Goal: Check status: Check status

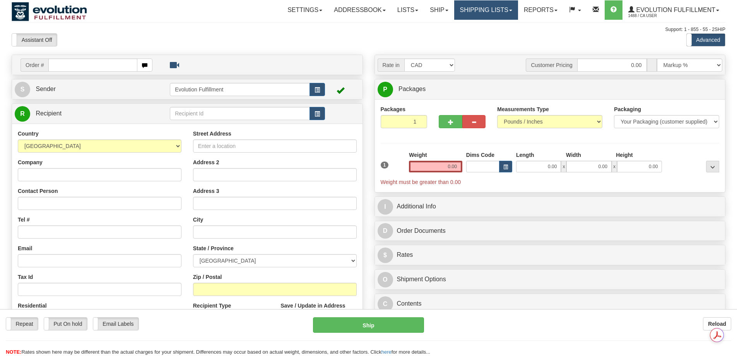
click at [474, 12] on link "Shipping lists" at bounding box center [486, 9] width 64 height 19
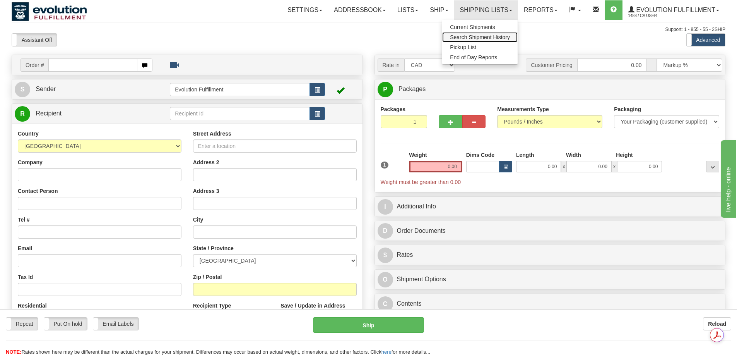
click at [472, 39] on span "Search Shipment History" at bounding box center [480, 37] width 60 height 6
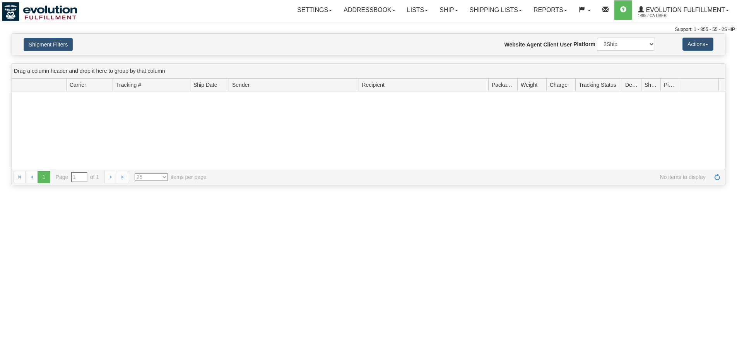
type input "From [DATE] To [DATE]"
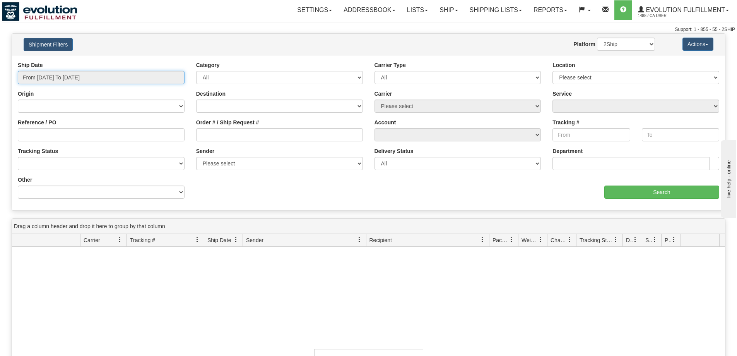
type input "[DATE]"
click at [103, 79] on input "From [DATE] To [DATE]" at bounding box center [101, 77] width 167 height 13
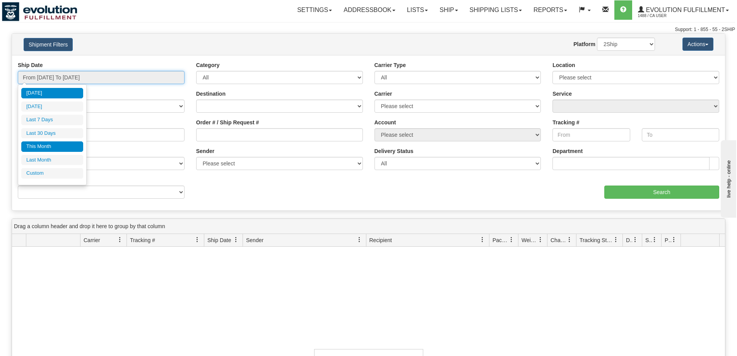
type input "[DATE]"
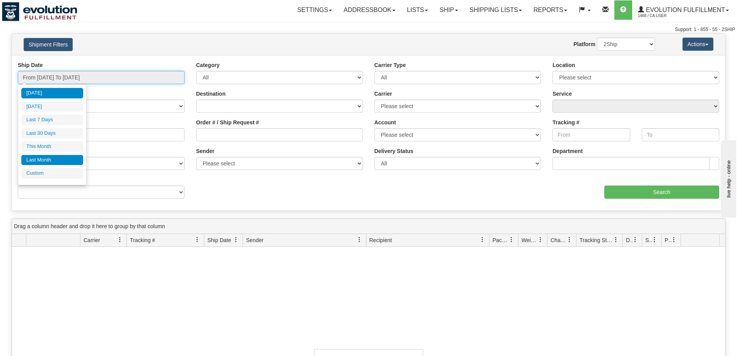
type input "[DATE]"
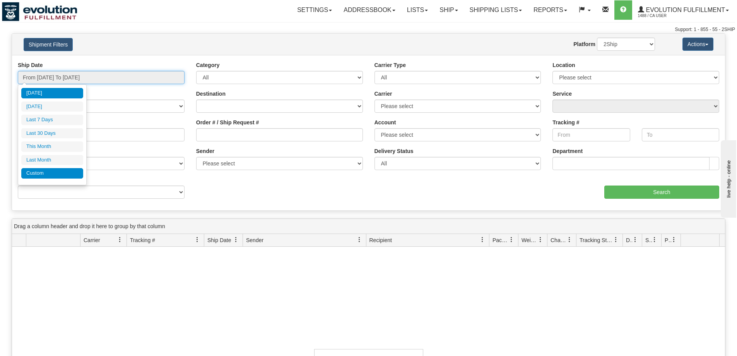
type input "[DATE]"
click at [60, 175] on li "Custom" at bounding box center [52, 173] width 62 height 10
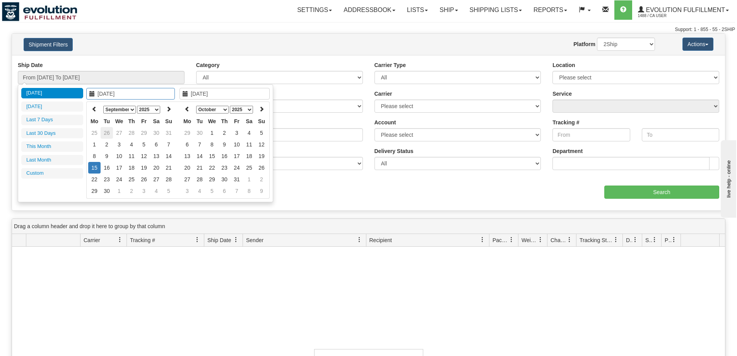
type input "[DATE]"
click at [95, 106] on icon at bounding box center [94, 108] width 5 height 5
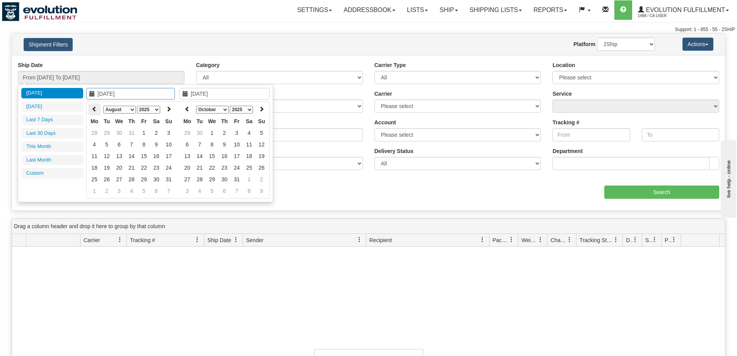
click at [97, 111] on icon at bounding box center [94, 108] width 5 height 5
type input "[DATE]"
click at [146, 145] on td "11" at bounding box center [144, 145] width 12 height 12
type input "[DATE]"
click at [146, 145] on td "11" at bounding box center [144, 145] width 12 height 12
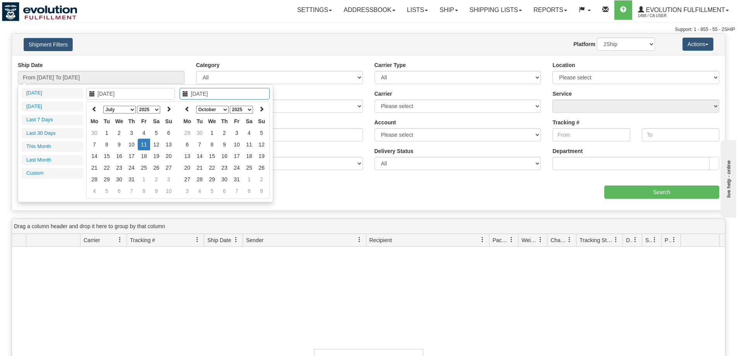
type input "From [DATE] To [DATE]"
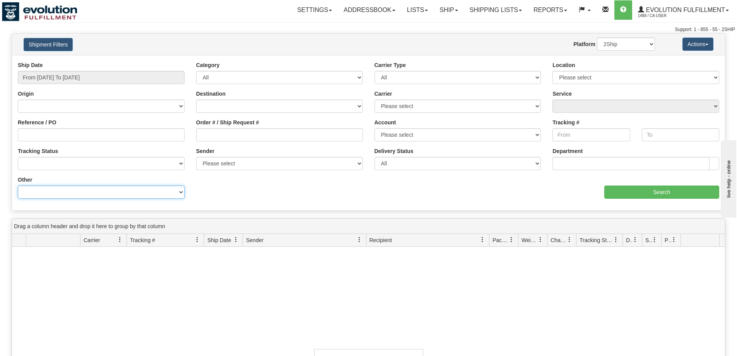
click at [149, 190] on select "Billing Account # Billing Type BOL # (LTL) Commodity Or Documents Consolidation…" at bounding box center [101, 191] width 167 height 13
select select "Recipient_Company"
click at [18, 185] on select "Billing Account # Billing Type BOL # (LTL) Commodity Or Documents Consolidation…" at bounding box center [101, 191] width 167 height 13
click at [239, 198] on input "Value" at bounding box center [279, 191] width 167 height 13
paste input "NATIONAL SHOE LTD."
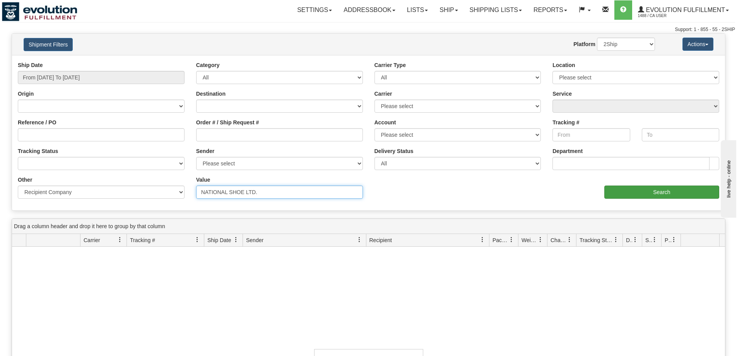
type input "NATIONAL SHOE LTD."
click at [660, 193] on input "Search" at bounding box center [662, 191] width 115 height 13
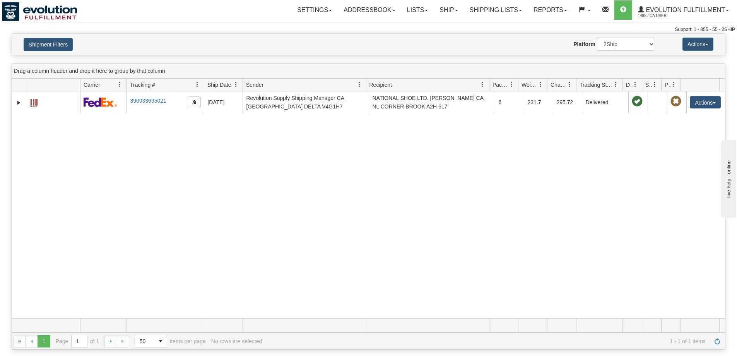
click at [209, 210] on div "31279719 1488 390933695021 [DATE] [DATE] 01:25:25 PM Revolution Supply Shipping…" at bounding box center [368, 204] width 713 height 227
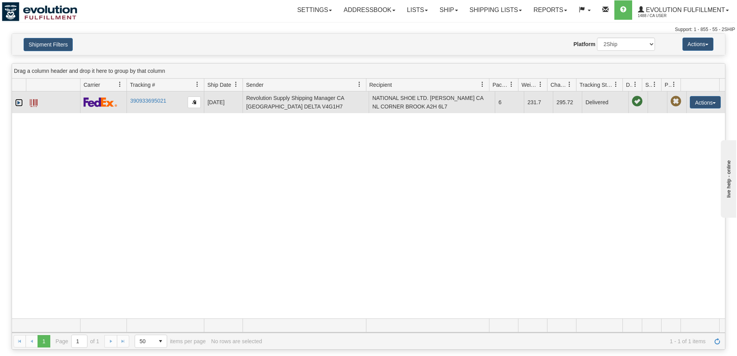
click at [17, 100] on link "Expand" at bounding box center [19, 103] width 8 height 8
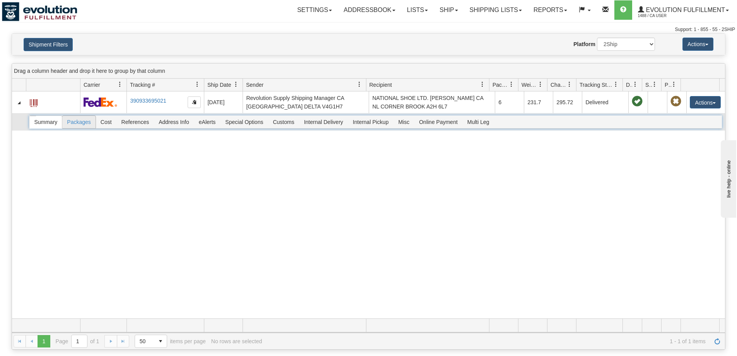
click at [86, 121] on span "Packages" at bounding box center [78, 122] width 33 height 12
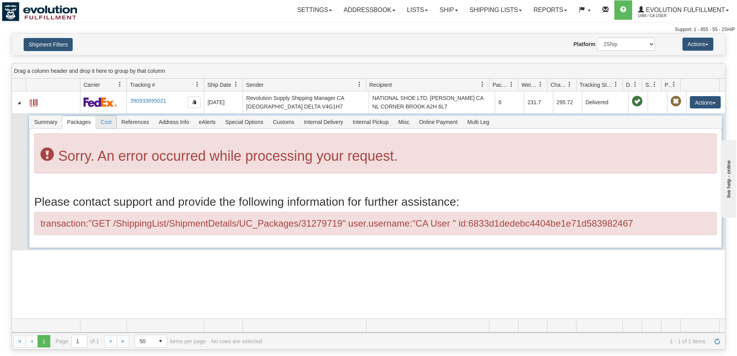
click at [109, 123] on span "Cost" at bounding box center [106, 122] width 21 height 12
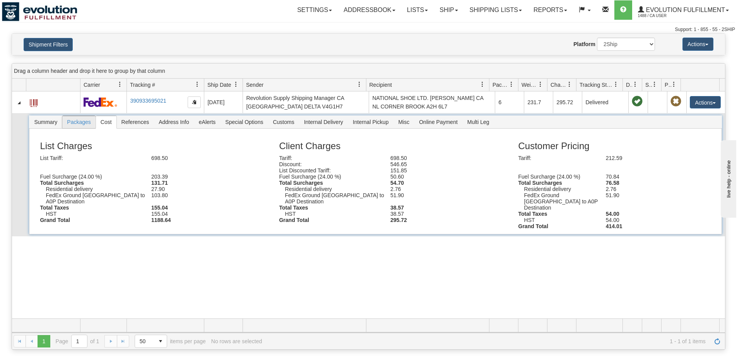
click at [87, 124] on span "Packages" at bounding box center [78, 122] width 33 height 12
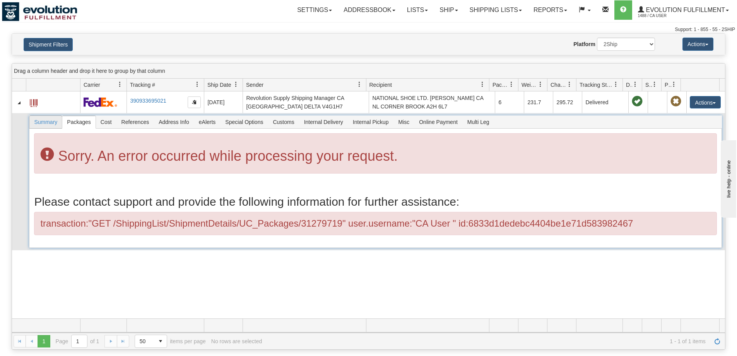
click at [59, 118] on span "Summary" at bounding box center [45, 122] width 33 height 12
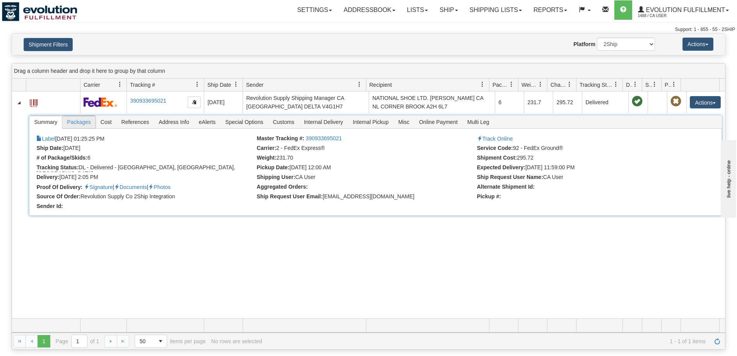
click at [84, 123] on span "Packages" at bounding box center [78, 122] width 33 height 12
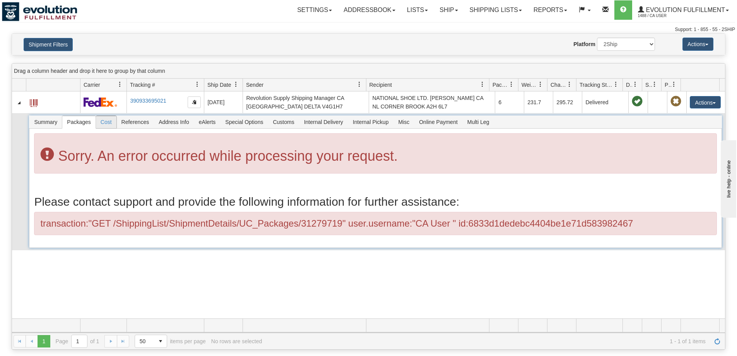
click at [112, 118] on span "Cost" at bounding box center [106, 122] width 21 height 12
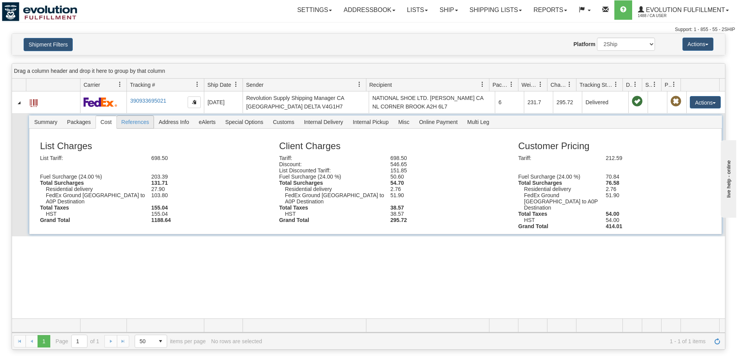
click at [129, 122] on span "References" at bounding box center [135, 122] width 37 height 12
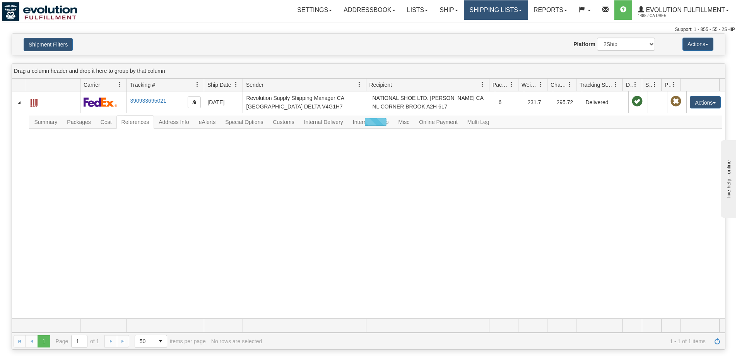
click at [499, 12] on link "Shipping lists" at bounding box center [496, 9] width 64 height 19
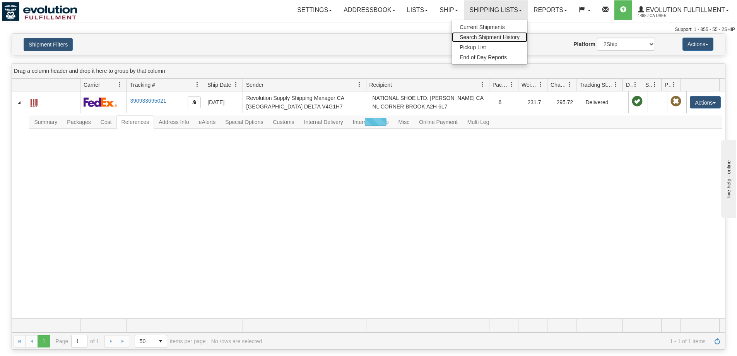
click at [483, 39] on span "Search Shipment History" at bounding box center [490, 37] width 60 height 6
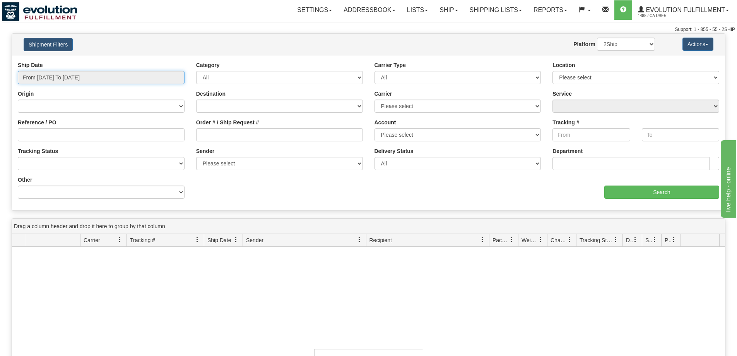
type input "[DATE]"
click at [69, 75] on input "From [DATE] To [DATE]" at bounding box center [101, 77] width 167 height 13
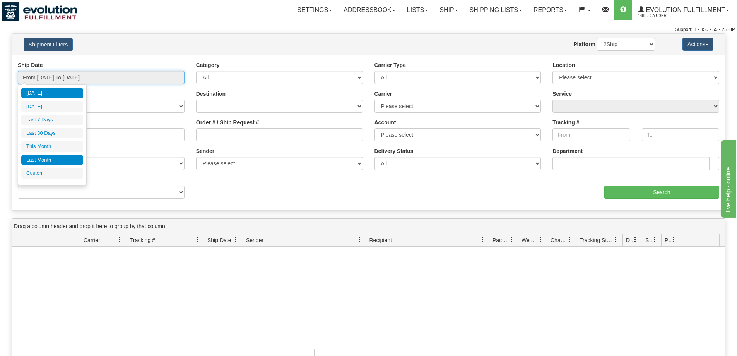
type input "09/14/2025"
type input "09/09/2025"
type input "[DATE]"
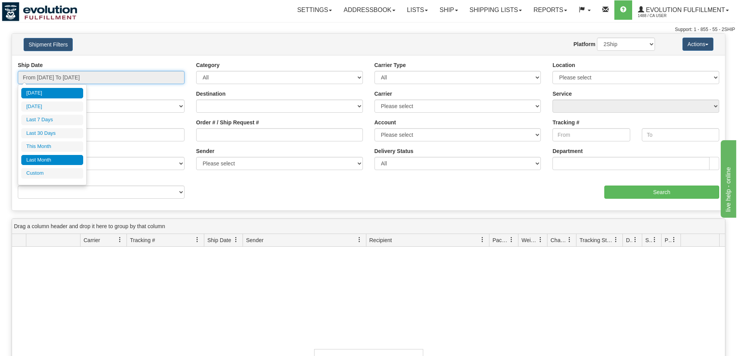
type input "[DATE]"
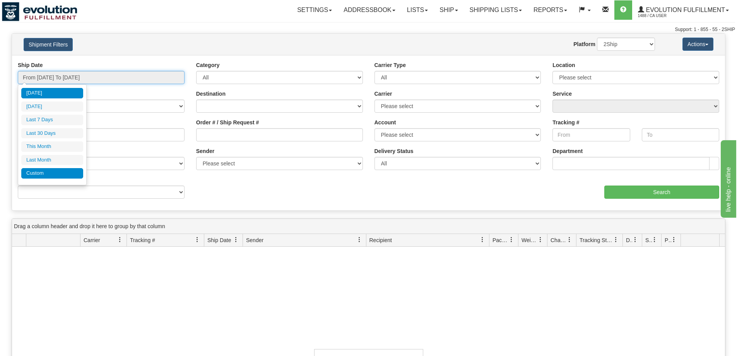
type input "[DATE]"
click at [50, 173] on li "Custom" at bounding box center [52, 173] width 62 height 10
type input "[DATE]"
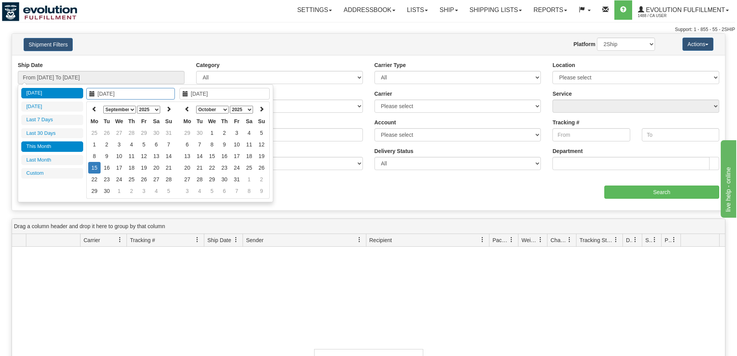
type input "[DATE]"
click at [97, 110] on icon at bounding box center [94, 108] width 5 height 5
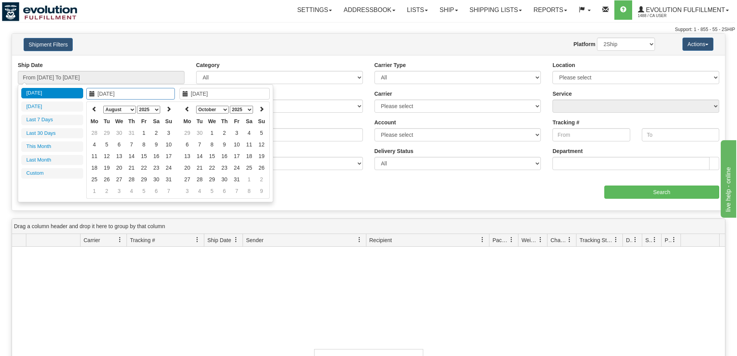
click at [97, 110] on icon at bounding box center [94, 108] width 5 height 5
type input "[DATE]"
click at [144, 144] on td "11" at bounding box center [144, 145] width 12 height 12
type input "[DATE]"
click at [144, 144] on td "11" at bounding box center [144, 145] width 12 height 12
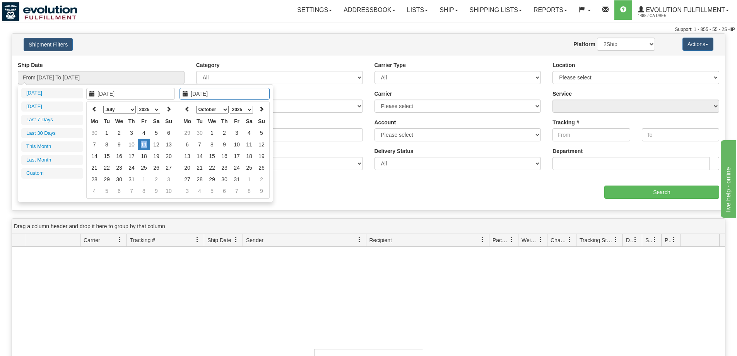
type input "From [DATE] To [DATE]"
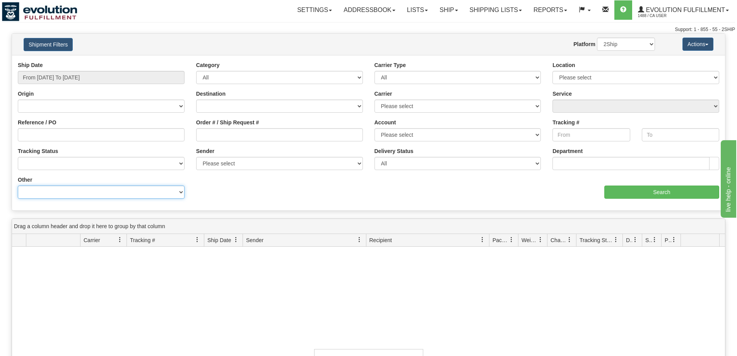
click at [125, 192] on select "Billing Account # Billing Type BOL # (LTL) Commodity Or Documents Consolidation…" at bounding box center [101, 191] width 167 height 13
select select "Recipient_Company"
click at [18, 185] on select "Billing Account # Billing Type BOL # (LTL) Commodity Or Documents Consolidation…" at bounding box center [101, 191] width 167 height 13
click at [238, 196] on input "Value" at bounding box center [279, 191] width 167 height 13
paste input "NATIONAL SHOE LTD."
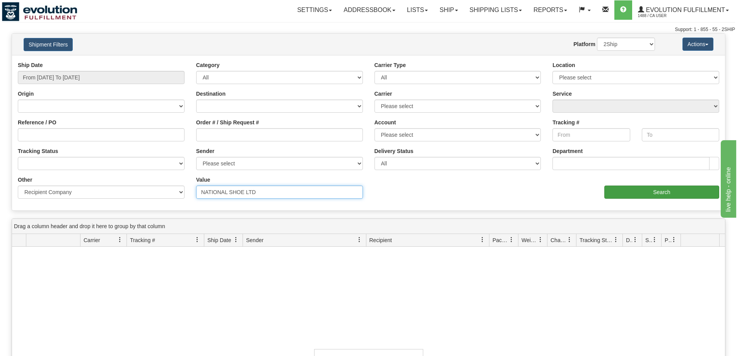
type input "NATIONAL SHOE LTD"
click at [652, 189] on input "Search" at bounding box center [662, 191] width 115 height 13
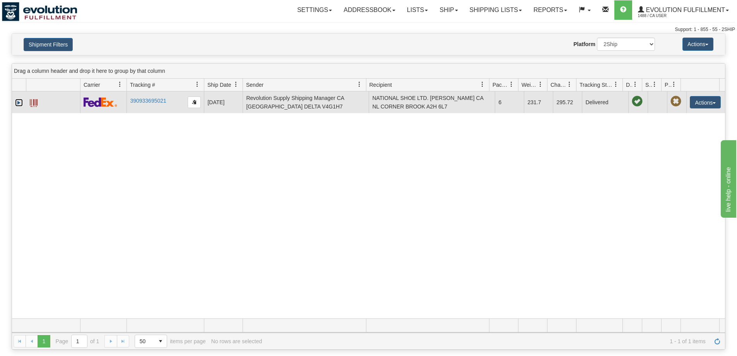
click at [19, 101] on link "Expand" at bounding box center [19, 103] width 8 height 8
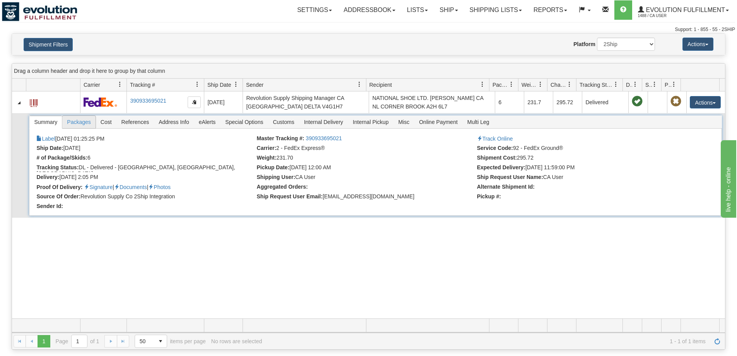
click at [89, 123] on span "Packages" at bounding box center [78, 122] width 33 height 12
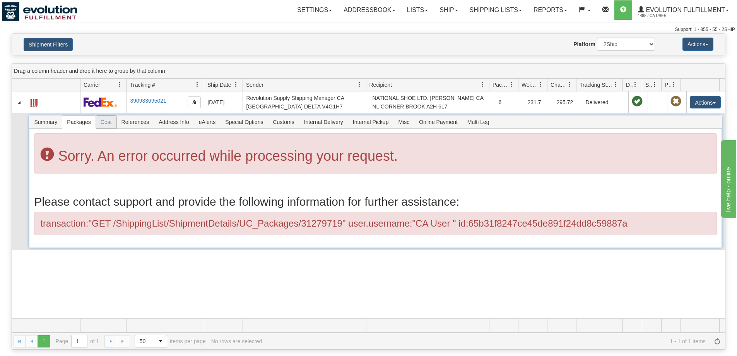
click at [113, 124] on span "Cost" at bounding box center [106, 122] width 21 height 12
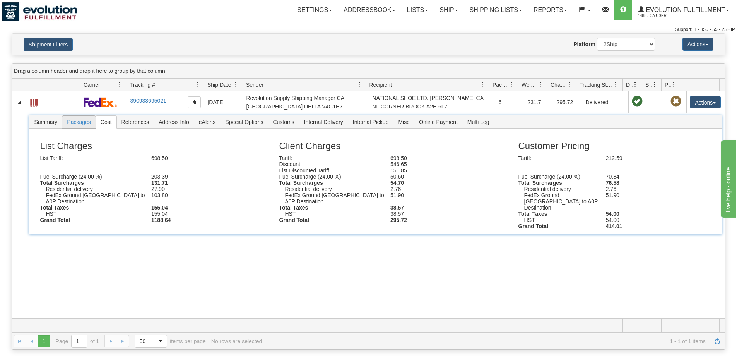
click at [89, 122] on span "Packages" at bounding box center [78, 122] width 33 height 12
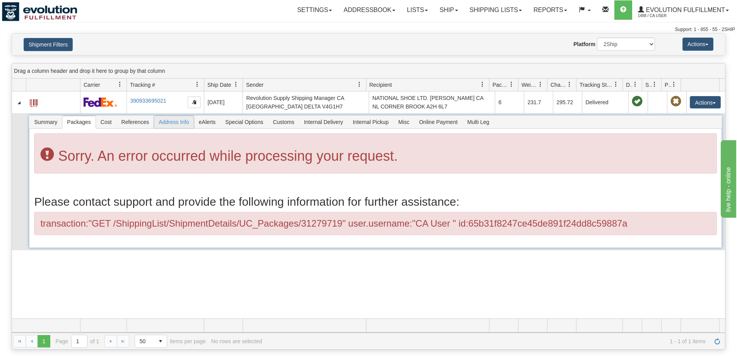
click at [164, 121] on span "Address Info" at bounding box center [174, 122] width 40 height 12
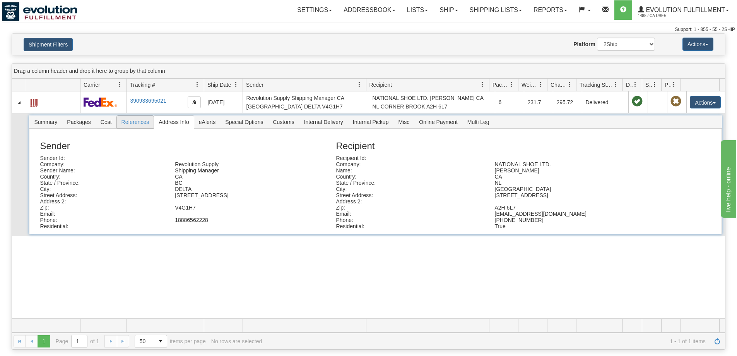
click at [146, 123] on span "References" at bounding box center [135, 122] width 37 height 12
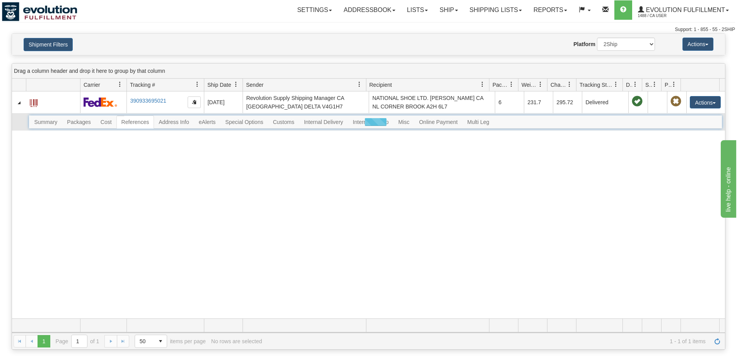
click at [113, 121] on div at bounding box center [375, 121] width 693 height 13
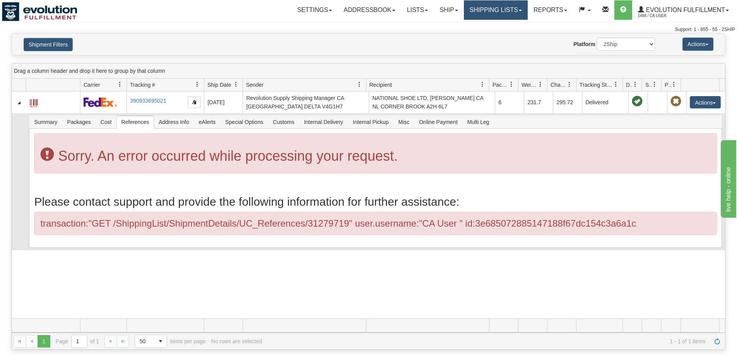
click at [486, 12] on link "Shipping lists" at bounding box center [496, 9] width 64 height 19
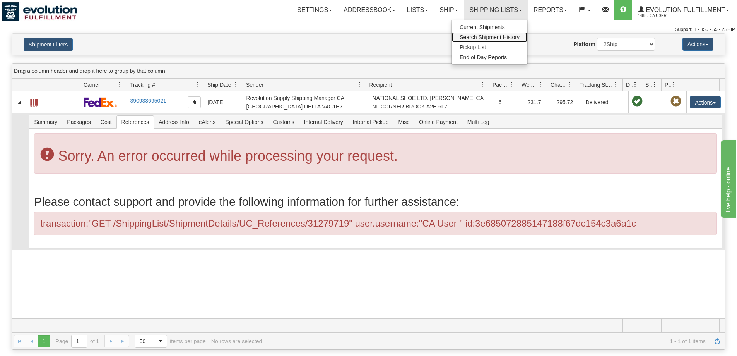
click at [484, 38] on span "Search Shipment History" at bounding box center [490, 37] width 60 height 6
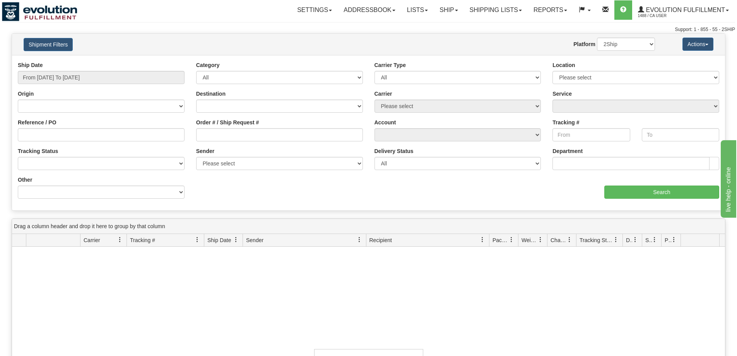
drag, startPoint x: 117, startPoint y: 85, endPoint x: 117, endPoint y: 80, distance: 5.1
click at [117, 85] on div "Ship Date From 09/14/2025 To 09/15/2025" at bounding box center [101, 75] width 178 height 29
type input "[DATE]"
click at [117, 80] on input "From [DATE] To [DATE]" at bounding box center [101, 77] width 167 height 13
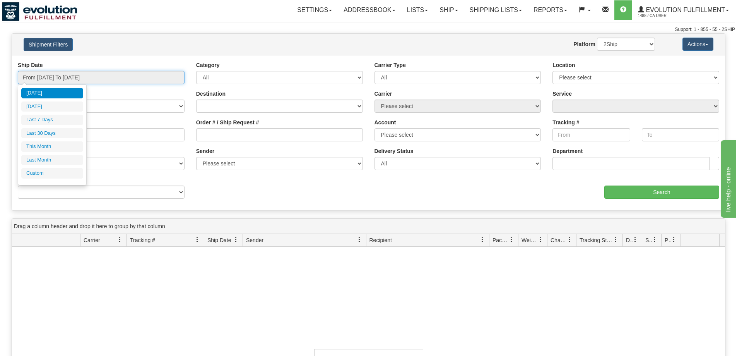
type input "[DATE]"
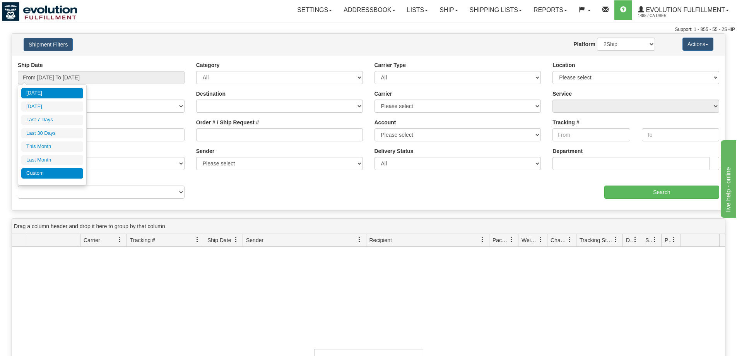
click at [59, 171] on li "Custom" at bounding box center [52, 173] width 62 height 10
type input "[DATE]"
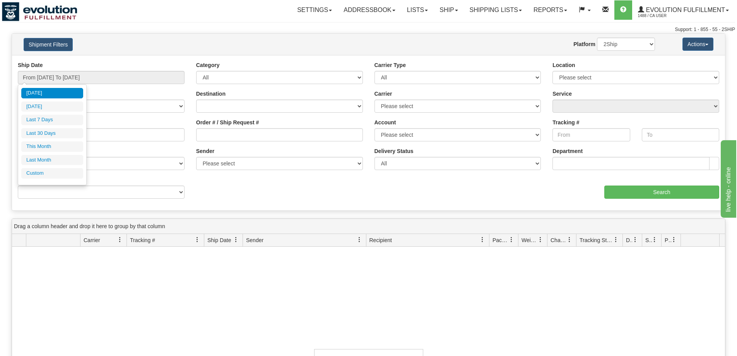
type input "[DATE]"
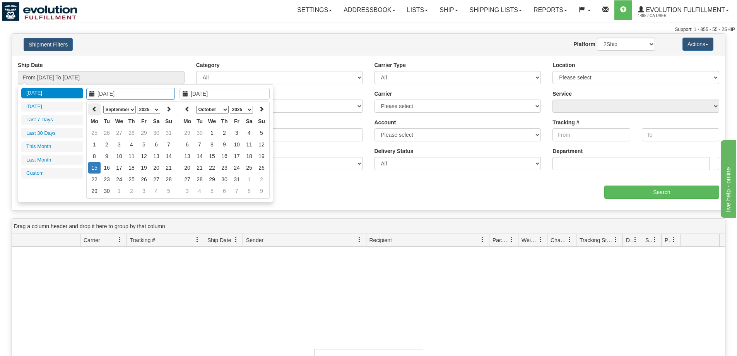
click at [96, 109] on icon at bounding box center [94, 108] width 5 height 5
type input "05/30/2025"
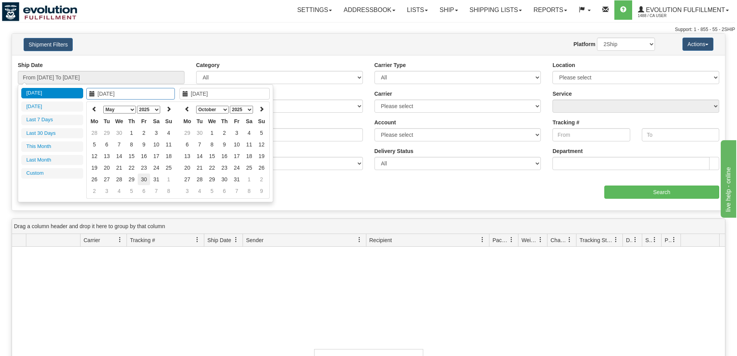
click at [146, 177] on td "30" at bounding box center [144, 179] width 12 height 12
type input "05/30/2025"
click at [146, 177] on td "30" at bounding box center [144, 179] width 12 height 12
type input "From 05/30/2025 To 05/30/2025"
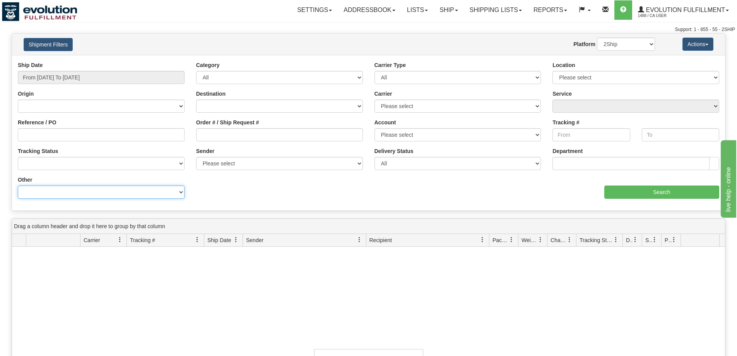
drag, startPoint x: 139, startPoint y: 195, endPoint x: 137, endPoint y: 187, distance: 8.6
click at [139, 195] on select "Billing Account # Billing Type BOL # (LTL) Commodity Or Documents Consolidation…" at bounding box center [101, 191] width 167 height 13
select select "Recipient_Company"
click at [18, 185] on select "Billing Account # Billing Type BOL # (LTL) Commodity Or Documents Consolidation…" at bounding box center [101, 191] width 167 height 13
click at [244, 193] on input "Value" at bounding box center [279, 191] width 167 height 13
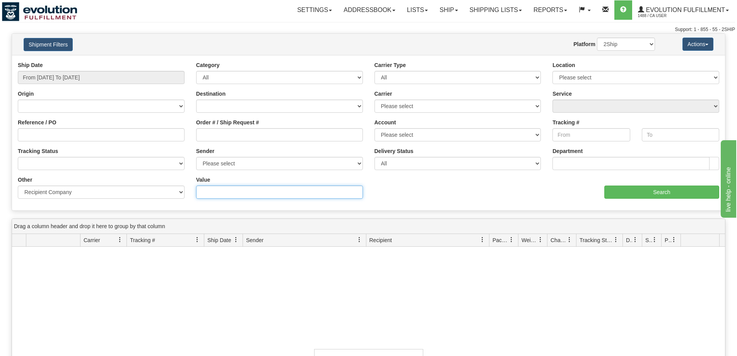
paste input "JOHNNY RUTH"
click at [212, 192] on input "JOHNNY RUTH" at bounding box center [279, 191] width 167 height 13
type input "JOHNNY RUTH"
click at [620, 188] on input "Search" at bounding box center [662, 191] width 115 height 13
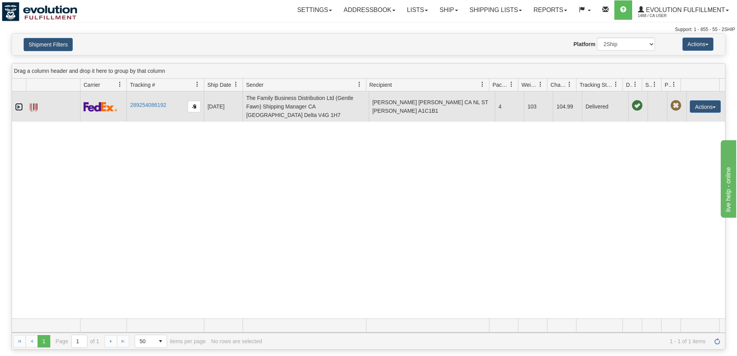
click at [19, 103] on link "Expand" at bounding box center [19, 107] width 8 height 8
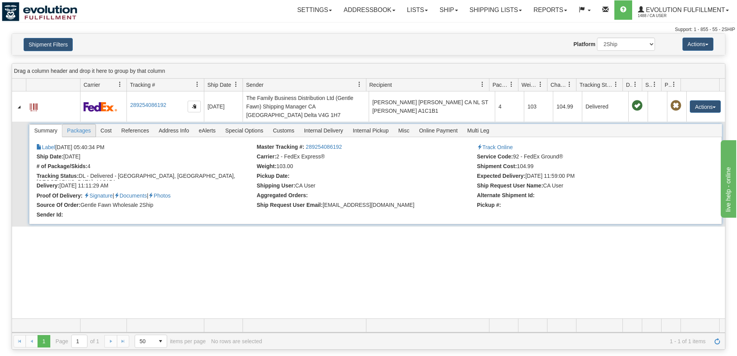
click at [81, 124] on span "Packages" at bounding box center [78, 130] width 33 height 12
